Goal: Use online tool/utility: Use online tool/utility

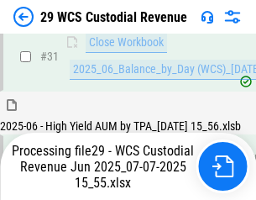
scroll to position [863, 0]
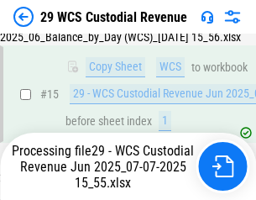
scroll to position [777, 0]
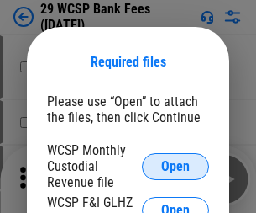
click at [176, 166] on span "Open" at bounding box center [175, 166] width 29 height 13
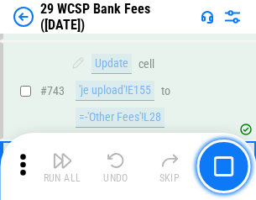
scroll to position [8469, 0]
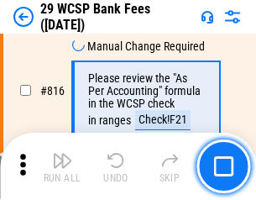
click at [62, 166] on img "button" at bounding box center [62, 160] width 20 height 20
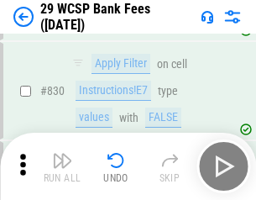
scroll to position [10663, 0]
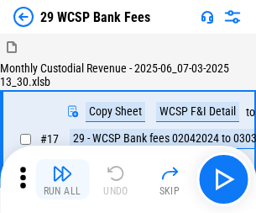
click at [62, 166] on img "button" at bounding box center [62, 173] width 20 height 20
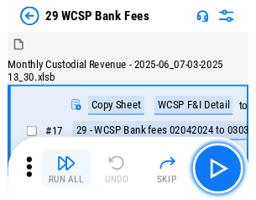
scroll to position [40, 0]
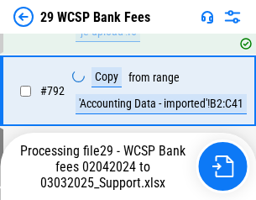
scroll to position [10248, 0]
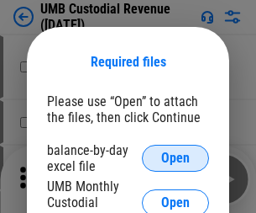
click at [176, 158] on span "Open" at bounding box center [175, 157] width 29 height 13
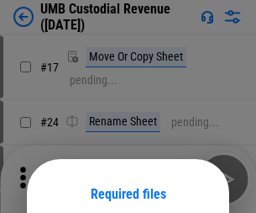
scroll to position [132, 0]
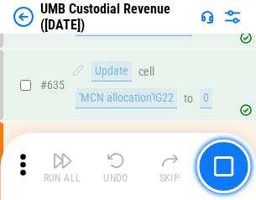
scroll to position [8795, 0]
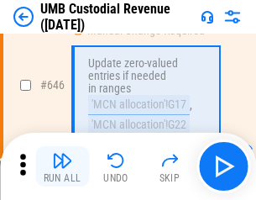
click at [62, 166] on img "button" at bounding box center [62, 160] width 20 height 20
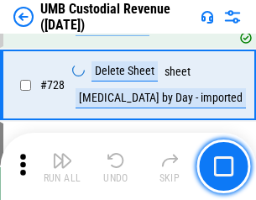
scroll to position [10368, 0]
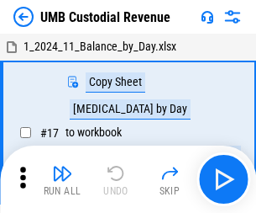
scroll to position [13, 0]
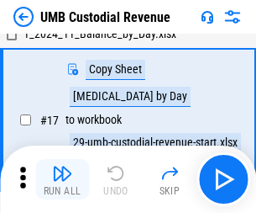
click at [62, 179] on img "button" at bounding box center [62, 173] width 20 height 20
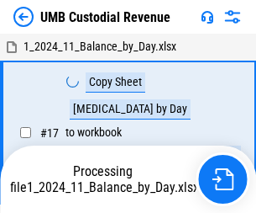
scroll to position [13, 0]
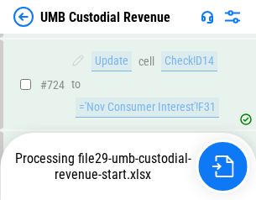
scroll to position [10257, 0]
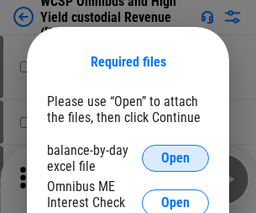
click at [176, 158] on span "Open" at bounding box center [175, 157] width 29 height 13
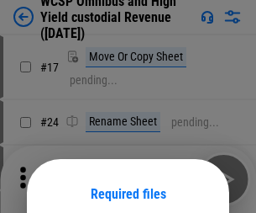
scroll to position [132, 0]
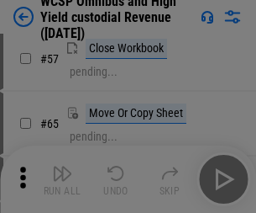
scroll to position [733, 0]
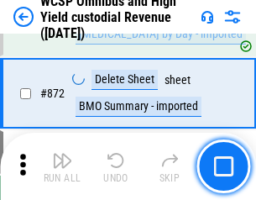
scroll to position [14224, 0]
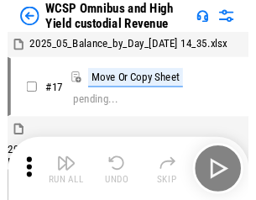
scroll to position [9, 0]
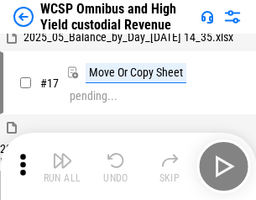
click at [62, 166] on img "button" at bounding box center [62, 160] width 20 height 20
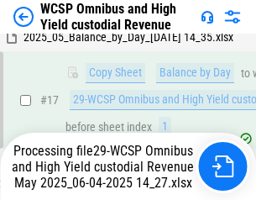
scroll to position [350, 0]
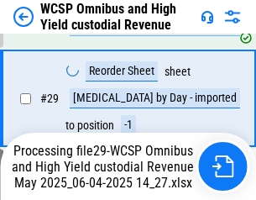
scroll to position [350, 0]
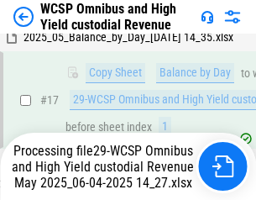
scroll to position [350, 0]
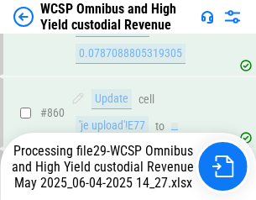
scroll to position [14185, 0]
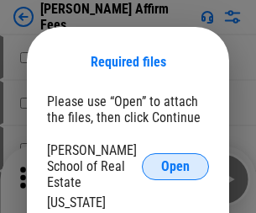
click at [176, 160] on span "Open" at bounding box center [175, 166] width 29 height 13
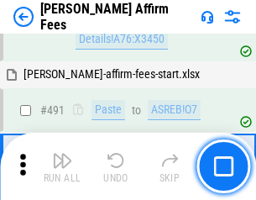
scroll to position [4570, 0]
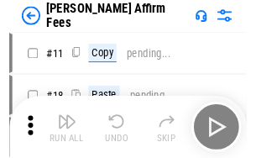
scroll to position [17, 0]
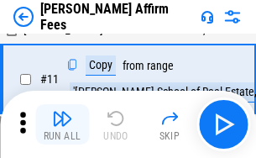
click at [62, 124] on img "button" at bounding box center [62, 118] width 20 height 20
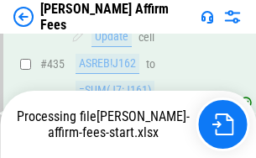
scroll to position [4408, 0]
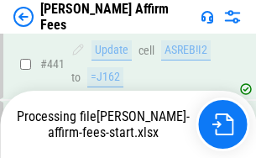
scroll to position [4433, 0]
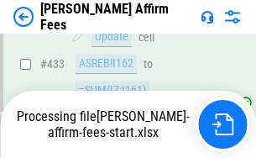
scroll to position [3887, 0]
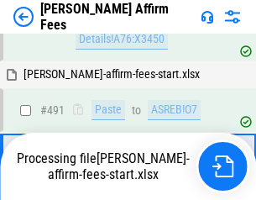
scroll to position [4484, 0]
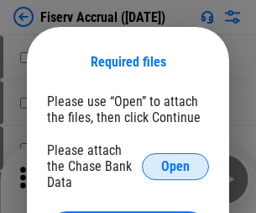
click at [176, 160] on span "Open" at bounding box center [175, 166] width 29 height 13
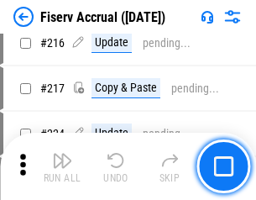
scroll to position [4547, 0]
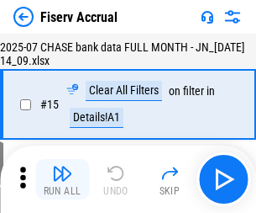
click at [62, 179] on img "button" at bounding box center [62, 173] width 20 height 20
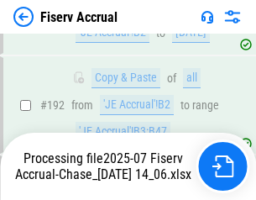
scroll to position [4528, 0]
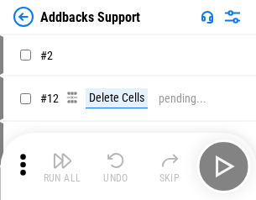
click at [62, 166] on img "button" at bounding box center [62, 160] width 20 height 20
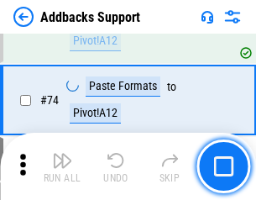
scroll to position [1224, 0]
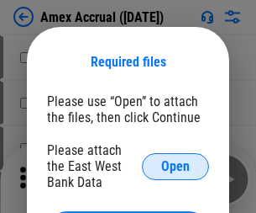
click at [176, 166] on span "Open" at bounding box center [175, 166] width 29 height 13
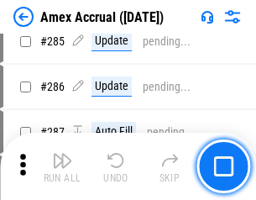
scroll to position [4602, 0]
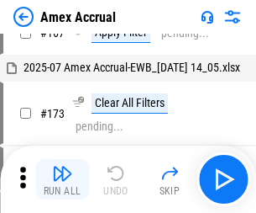
click at [62, 179] on img "button" at bounding box center [62, 173] width 20 height 20
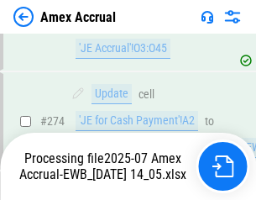
scroll to position [5009, 0]
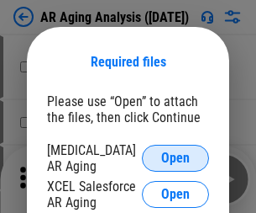
click at [176, 155] on span "Open" at bounding box center [175, 157] width 29 height 13
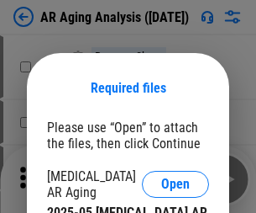
scroll to position [26, 0]
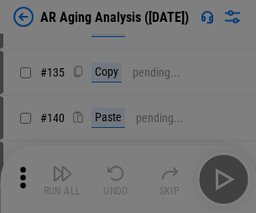
scroll to position [506, 0]
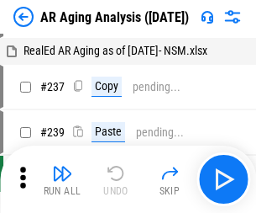
scroll to position [17, 0]
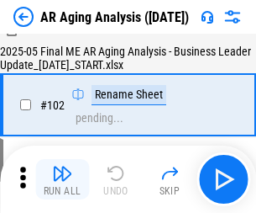
click at [62, 179] on img "button" at bounding box center [62, 173] width 20 height 20
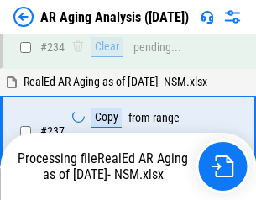
scroll to position [2605, 0]
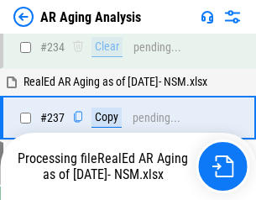
scroll to position [2586, 0]
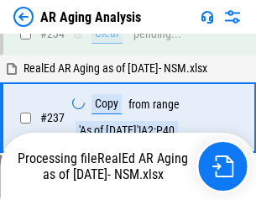
scroll to position [2586, 0]
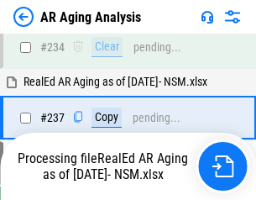
scroll to position [2586, 0]
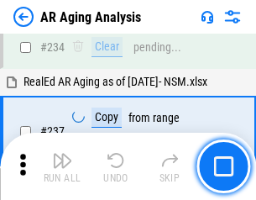
scroll to position [2586, 0]
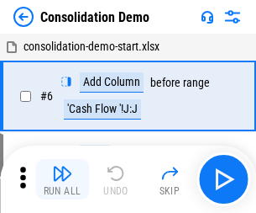
click at [62, 179] on img "button" at bounding box center [62, 173] width 20 height 20
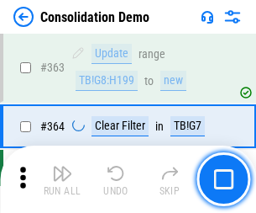
scroll to position [5633, 0]
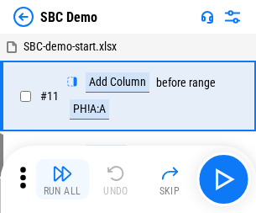
click at [62, 179] on img "button" at bounding box center [62, 173] width 20 height 20
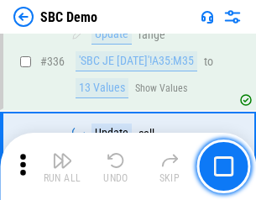
scroll to position [4421, 0]
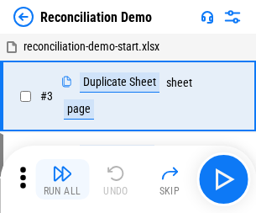
click at [62, 179] on img "button" at bounding box center [62, 173] width 20 height 20
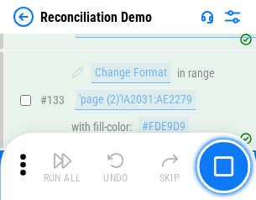
scroll to position [1996, 0]
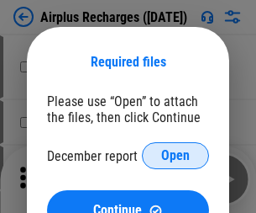
click at [176, 155] on span "Open" at bounding box center [175, 155] width 29 height 13
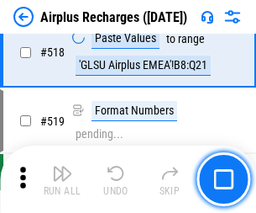
scroll to position [7232, 0]
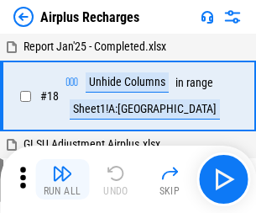
click at [62, 179] on img "button" at bounding box center [62, 173] width 20 height 20
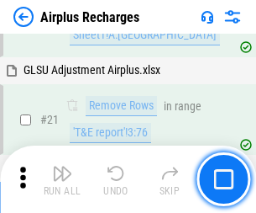
scroll to position [171, 0]
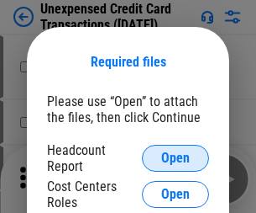
click at [176, 158] on span "Open" at bounding box center [175, 157] width 29 height 13
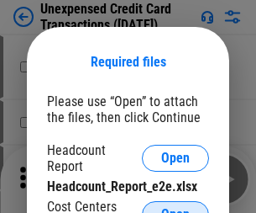
click at [176, 208] on span "Open" at bounding box center [175, 214] width 29 height 13
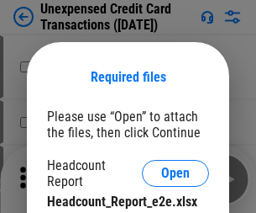
scroll to position [15, 0]
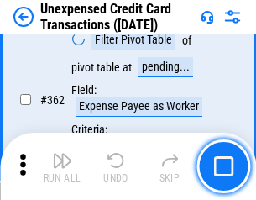
scroll to position [4322, 0]
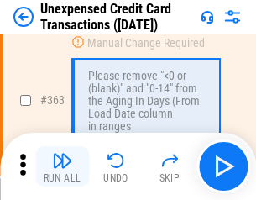
click at [62, 166] on img "button" at bounding box center [62, 160] width 20 height 20
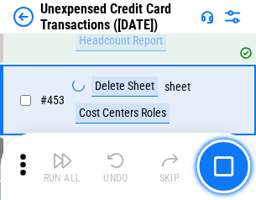
scroll to position [5732, 0]
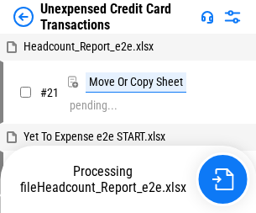
scroll to position [26, 0]
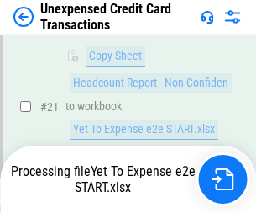
scroll to position [359, 0]
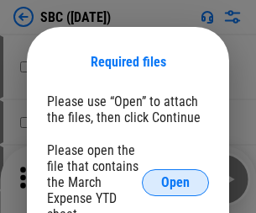
click at [176, 182] on span "Open" at bounding box center [175, 182] width 29 height 13
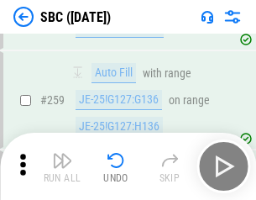
scroll to position [3284, 0]
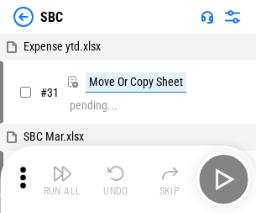
scroll to position [17, 0]
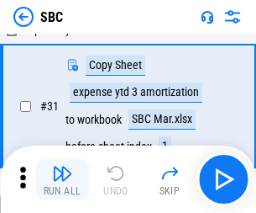
click at [62, 179] on img "button" at bounding box center [62, 173] width 20 height 20
